Goal: Transaction & Acquisition: Download file/media

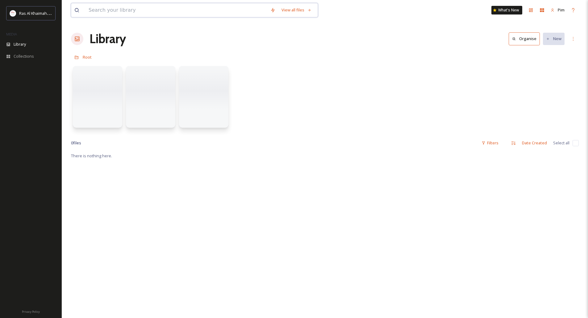
click at [142, 9] on input at bounding box center [176, 10] width 182 height 14
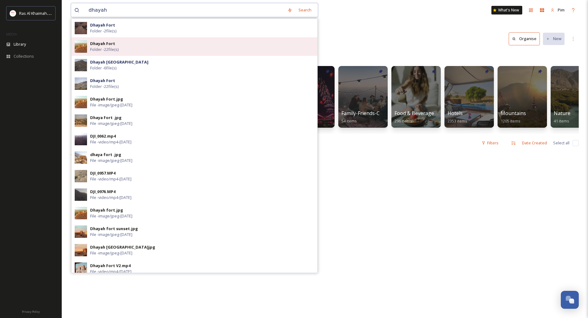
type input "dhayah"
click at [138, 55] on div "Dhayah Fort Folder - 22 file(s)" at bounding box center [194, 46] width 245 height 19
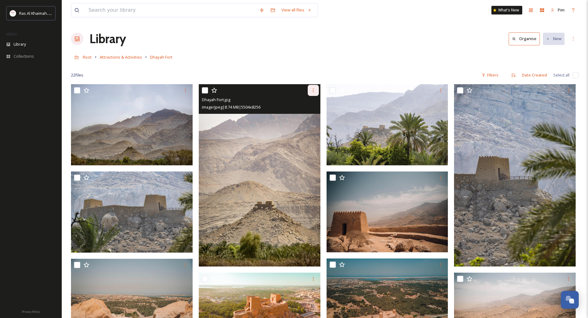
click at [315, 90] on icon at bounding box center [313, 90] width 5 height 5
click at [306, 117] on span "Download" at bounding box center [305, 116] width 19 height 6
click at [264, 157] on img at bounding box center [260, 175] width 122 height 182
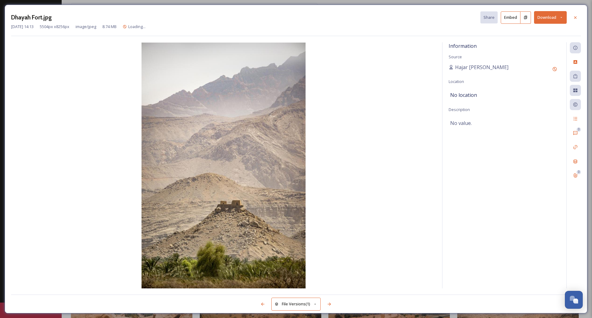
click at [559, 14] on button "Download" at bounding box center [550, 17] width 33 height 13
click at [537, 45] on span "Download Large (1333 x 2000)" at bounding box center [532, 44] width 54 height 6
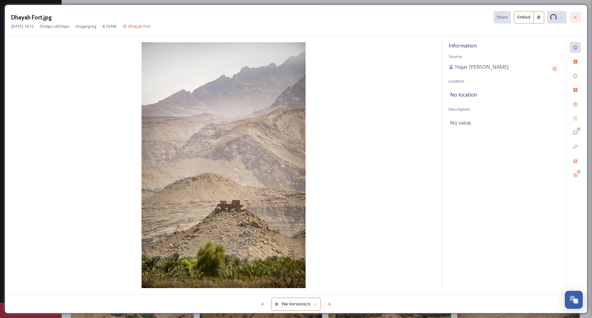
click at [575, 16] on icon at bounding box center [575, 17] width 5 height 5
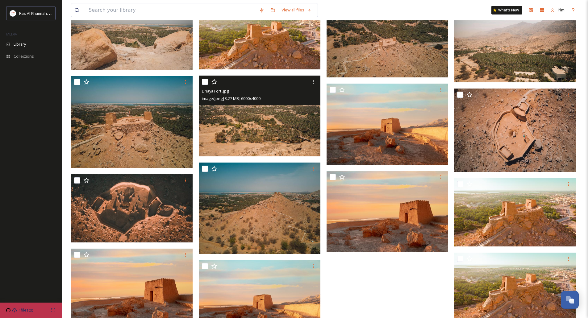
scroll to position [241, 0]
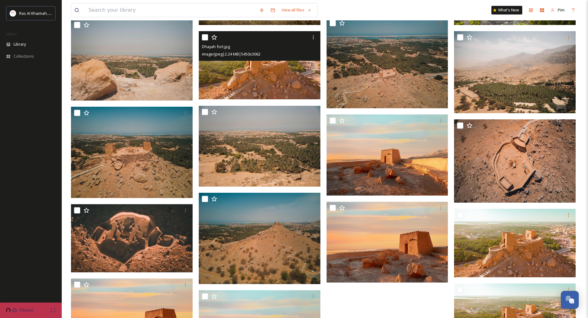
click at [284, 91] on img at bounding box center [260, 65] width 122 height 68
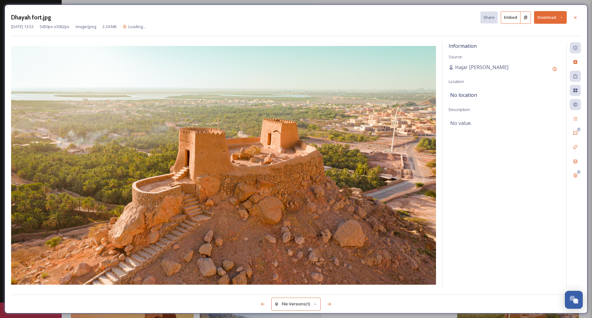
click at [560, 19] on button "Download" at bounding box center [550, 17] width 33 height 13
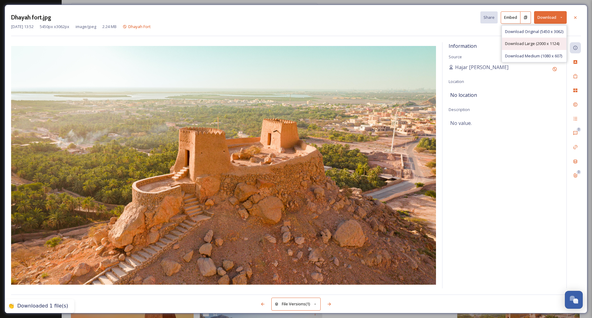
click at [531, 43] on span "Download Large (2000 x 1124)" at bounding box center [532, 44] width 54 height 6
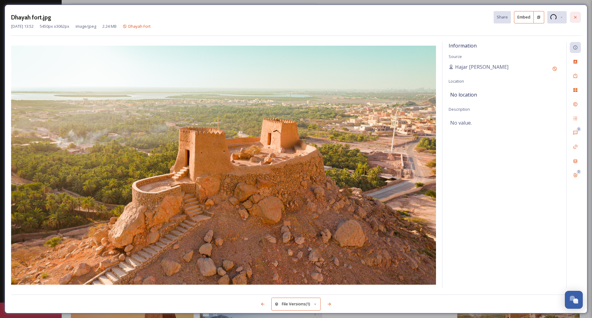
click at [575, 16] on icon at bounding box center [575, 17] width 5 height 5
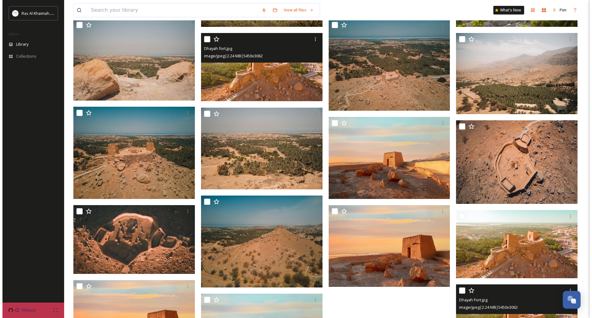
scroll to position [211, 0]
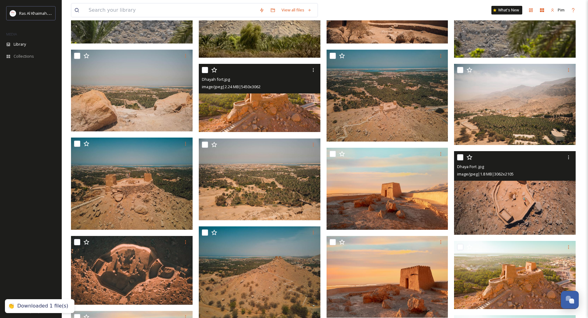
click at [505, 195] on img at bounding box center [515, 193] width 122 height 84
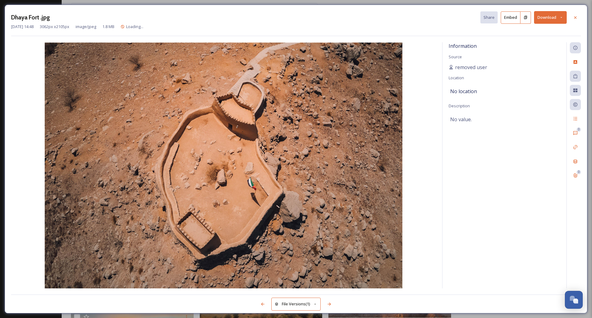
click at [561, 19] on icon at bounding box center [561, 17] width 4 height 4
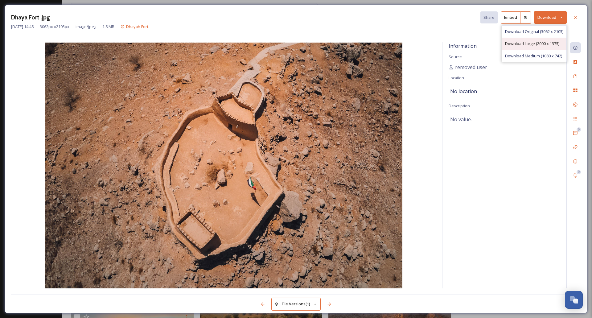
click at [536, 44] on span "Download Large (2000 x 1375)" at bounding box center [532, 44] width 54 height 6
